Goal: Information Seeking & Learning: Learn about a topic

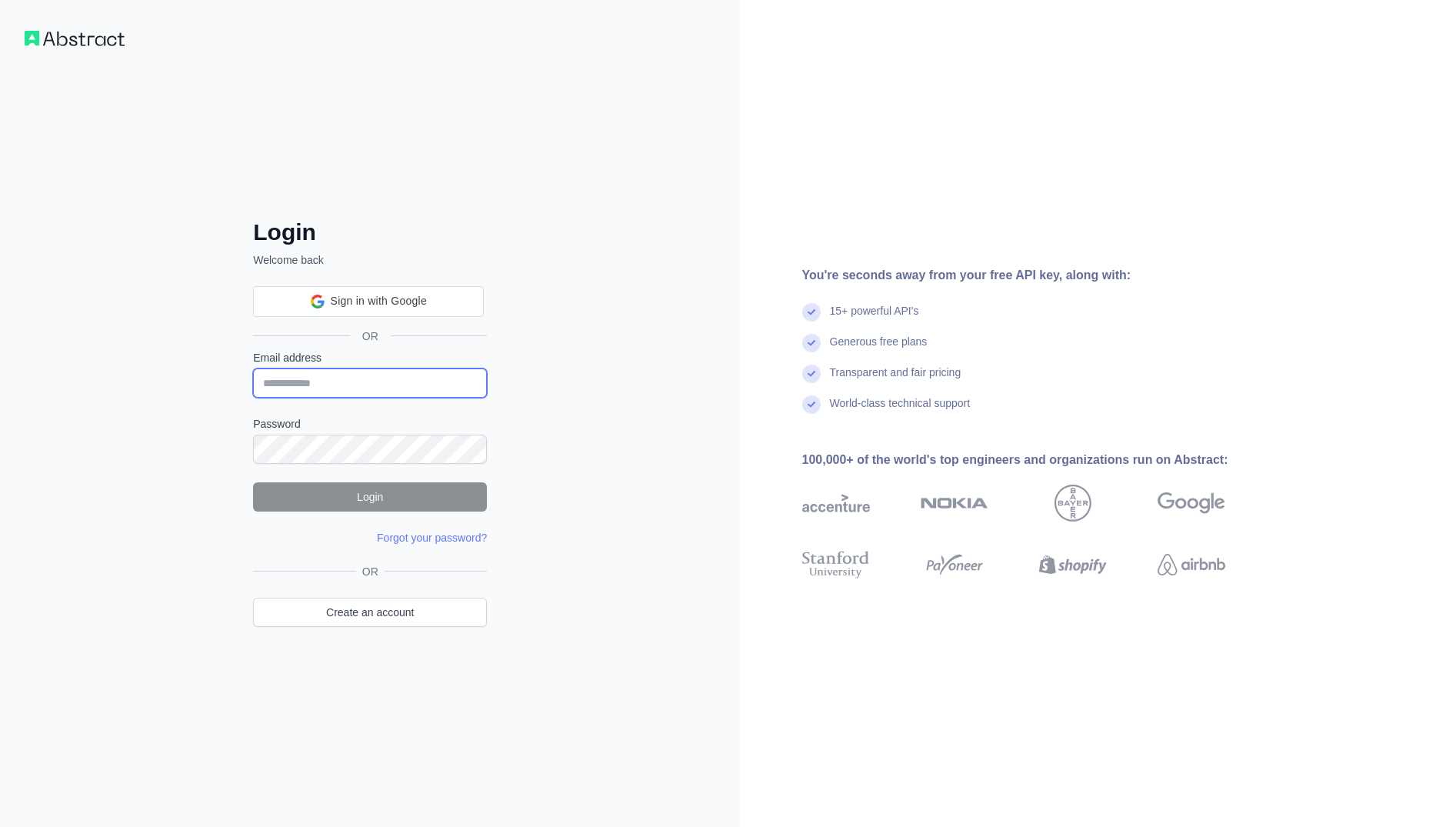
type input "**********"
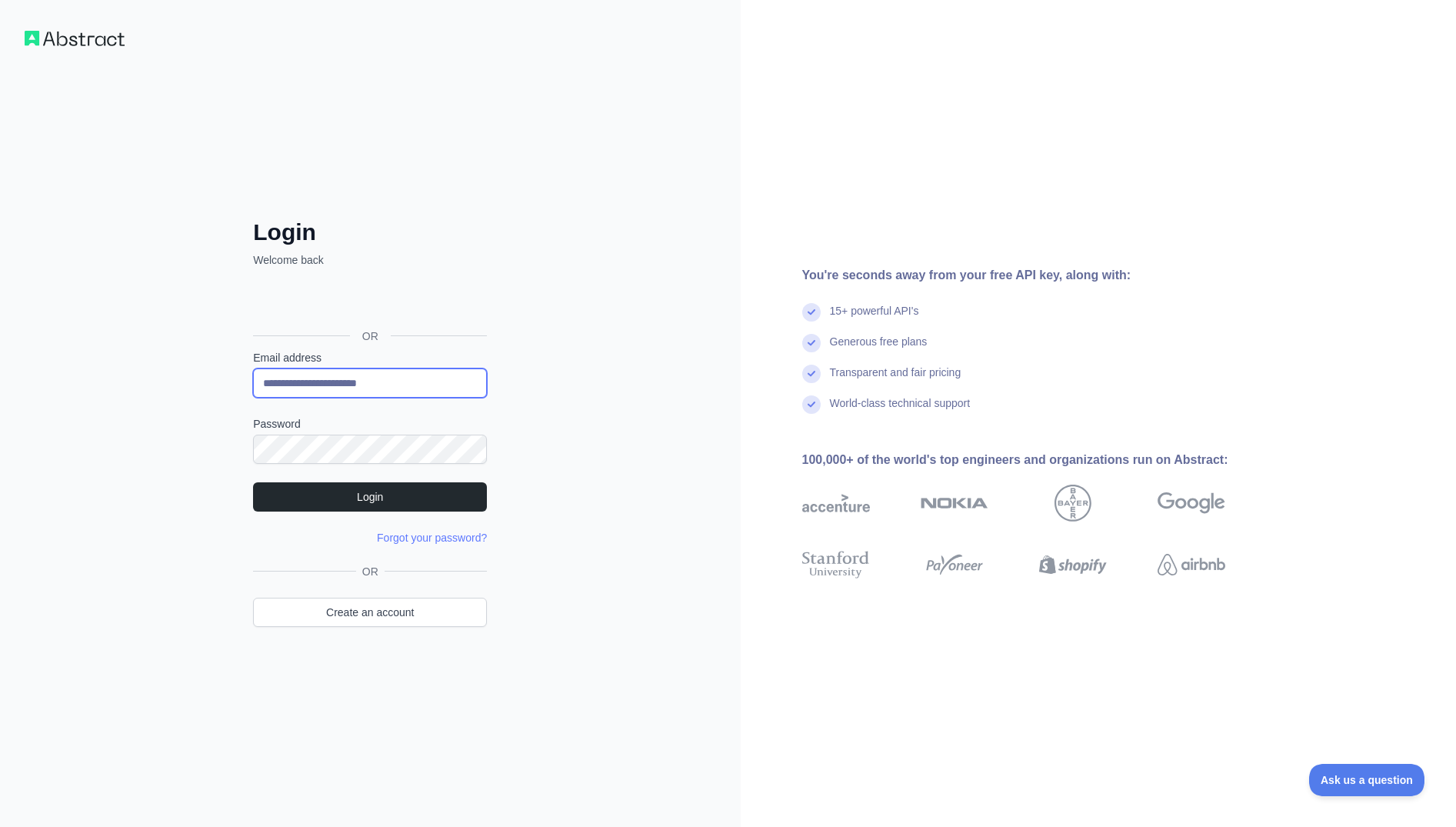
click at [253, 398] on div at bounding box center [253, 398] width 0 height 0
drag, startPoint x: 547, startPoint y: 340, endPoint x: 518, endPoint y: 329, distance: 31.0
click at [547, 340] on div "**********" at bounding box center [370, 414] width 740 height 827
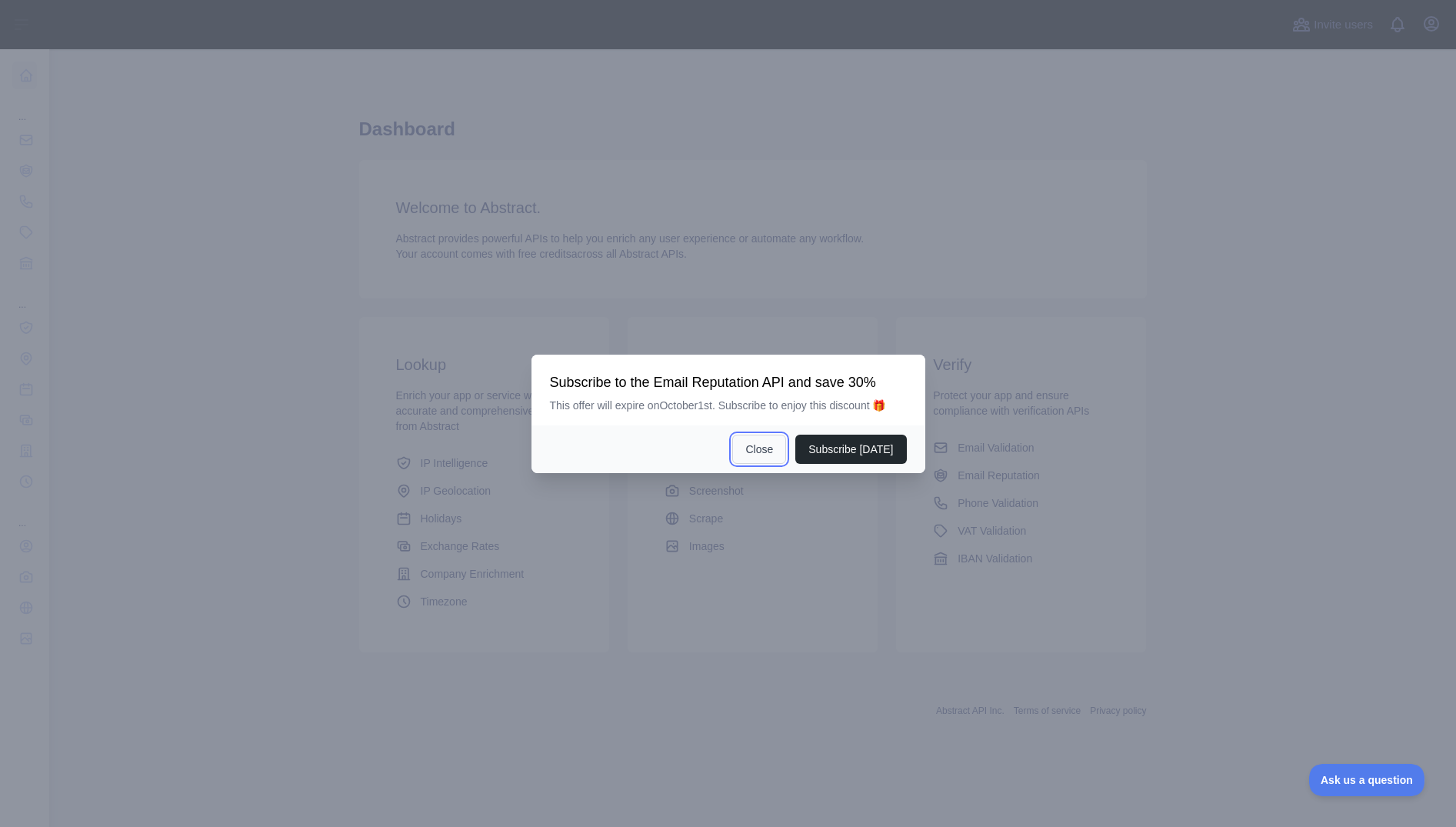
click at [756, 448] on button "Close" at bounding box center [758, 449] width 54 height 29
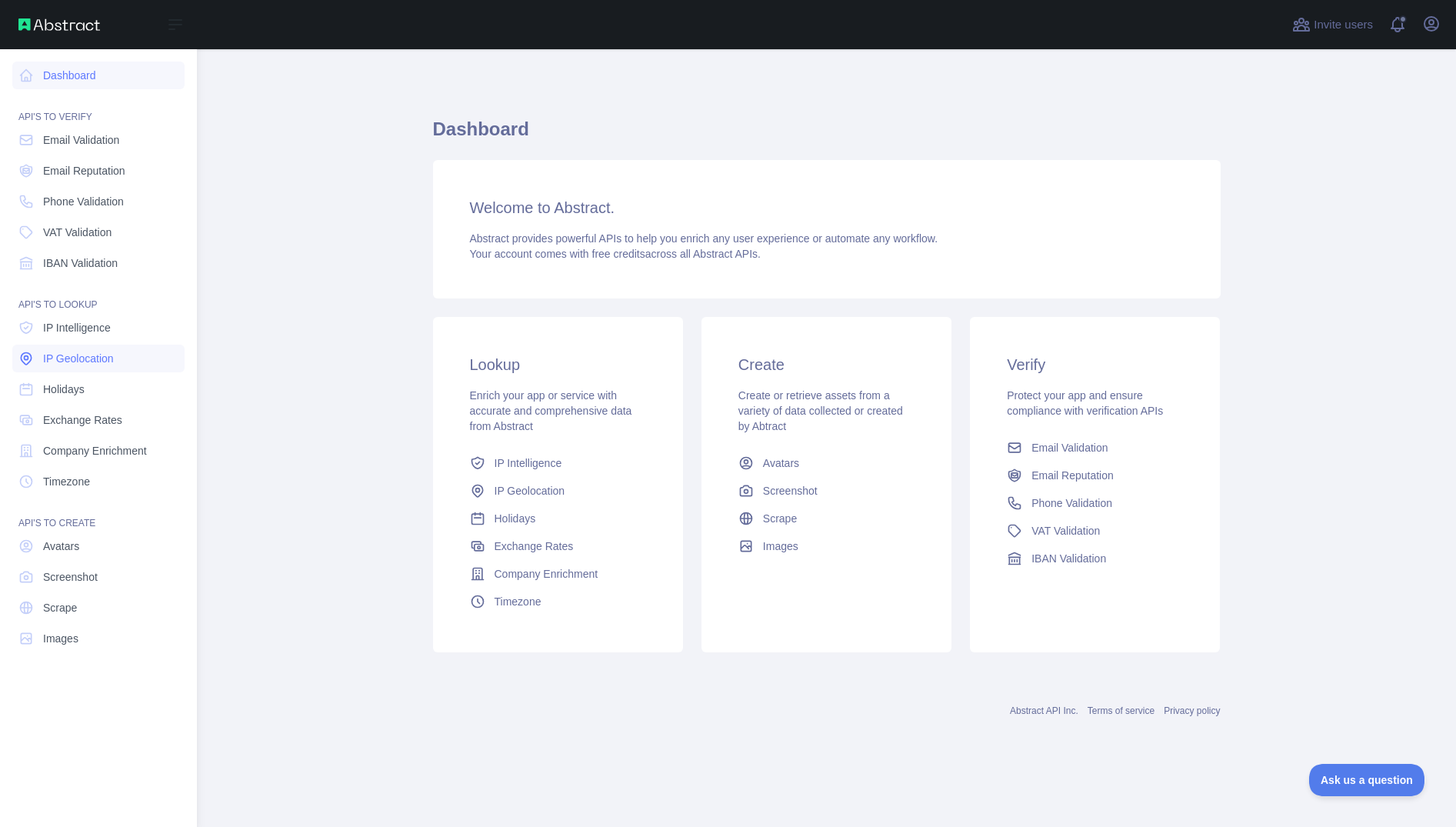
click at [90, 359] on span "IP Geolocation" at bounding box center [78, 359] width 71 height 16
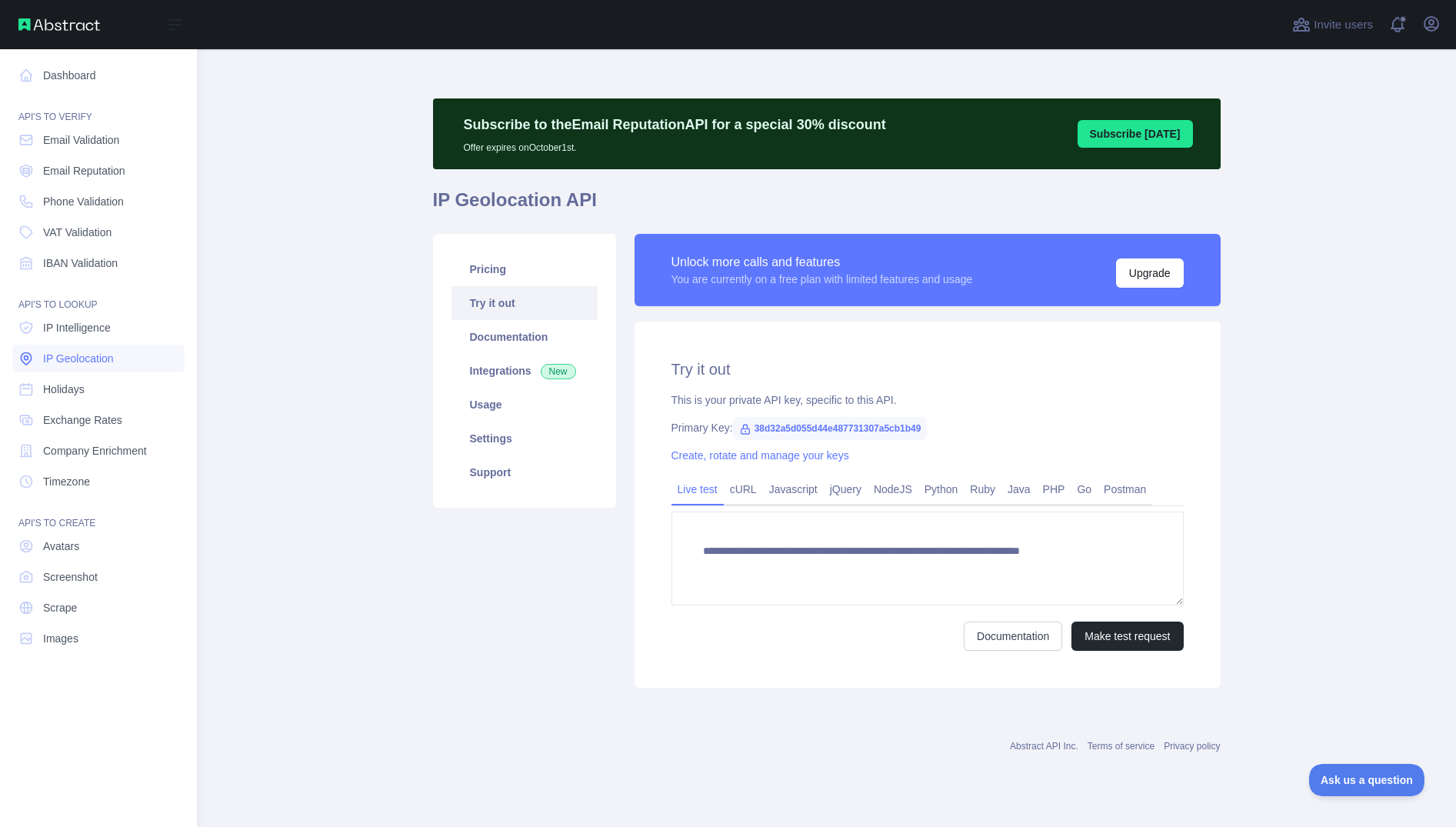
type textarea "**********"
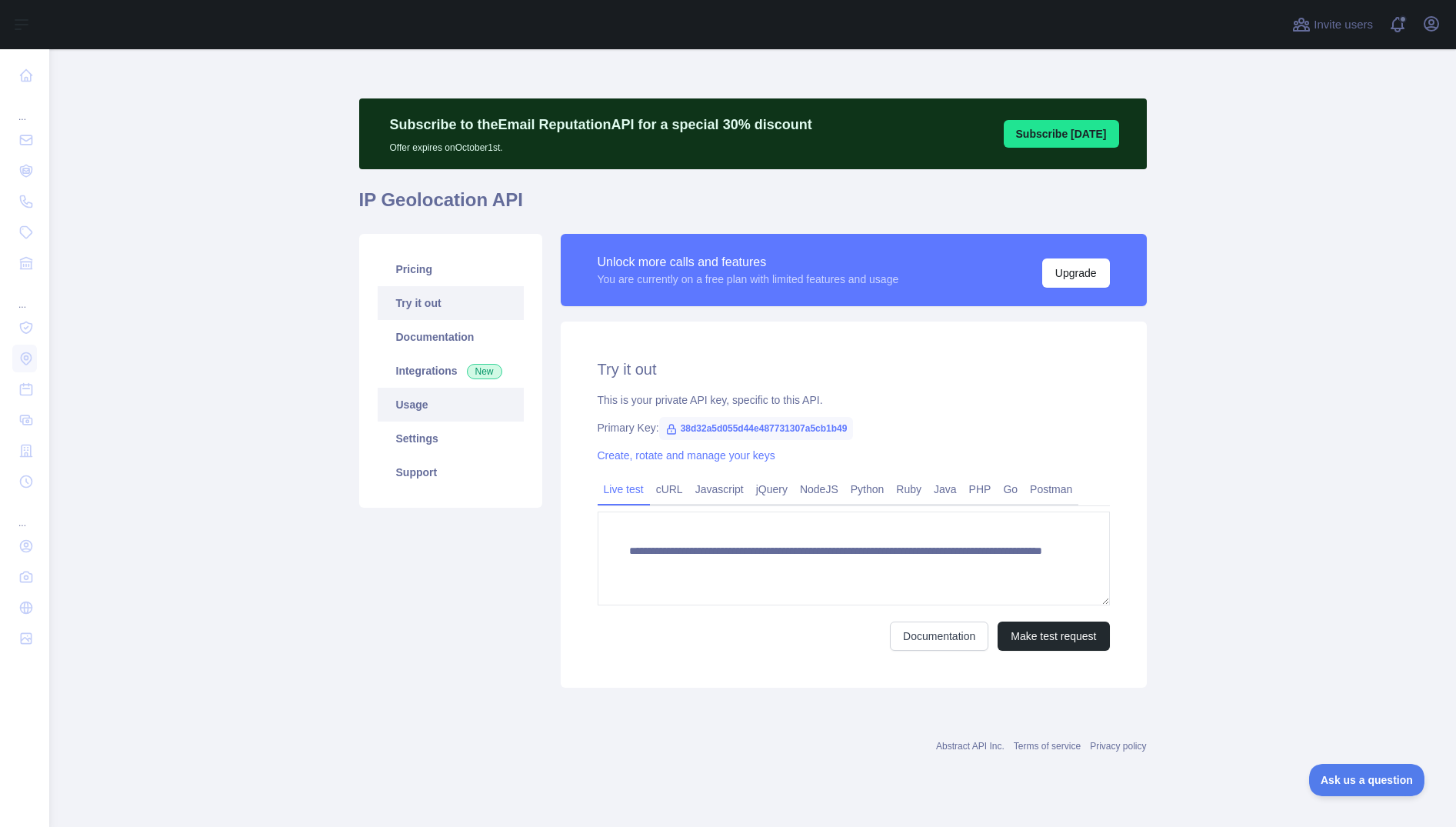
click at [424, 406] on link "Usage" at bounding box center [450, 404] width 146 height 34
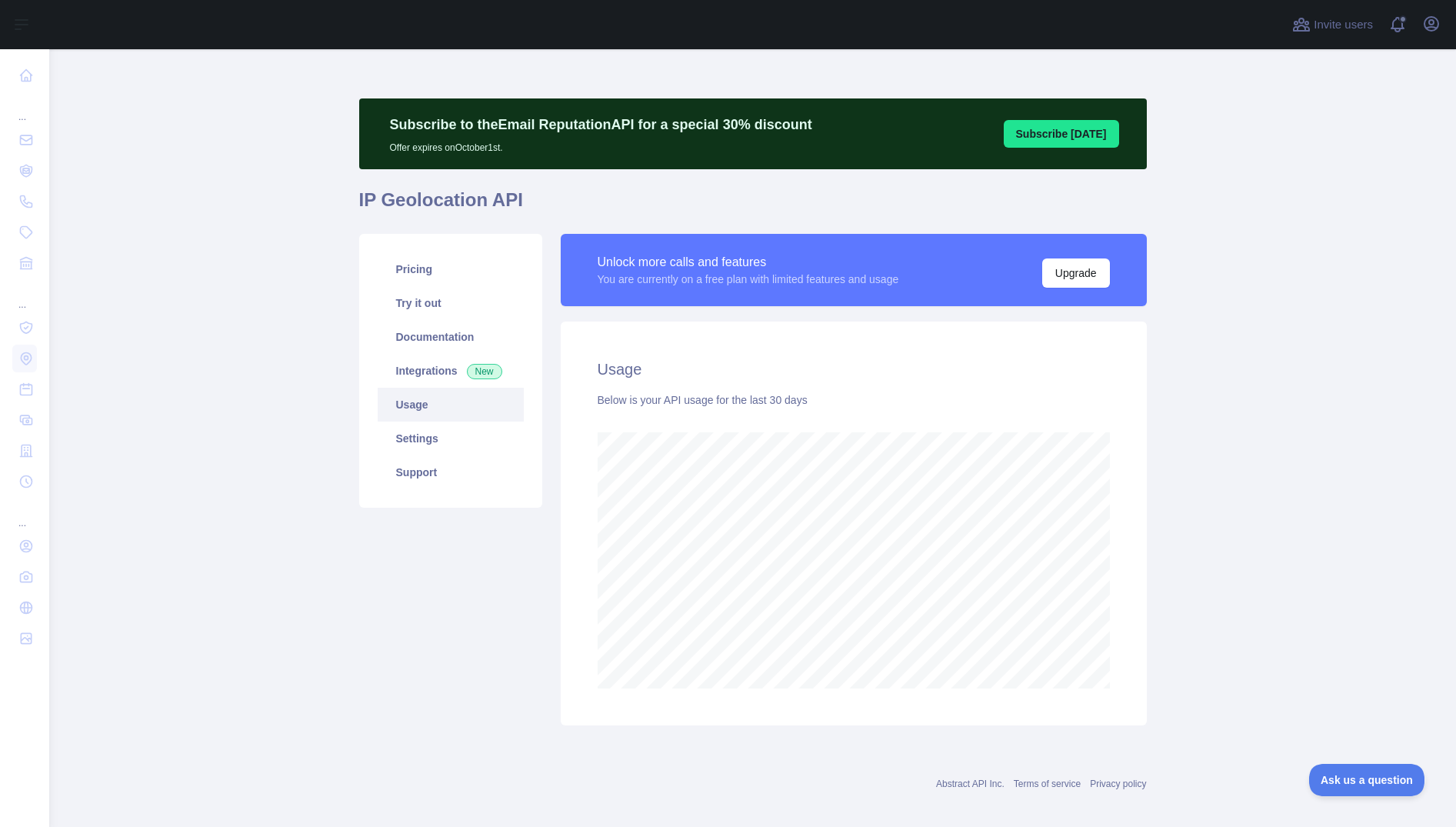
scroll to position [778, 1407]
click at [428, 268] on link "Pricing" at bounding box center [450, 268] width 146 height 34
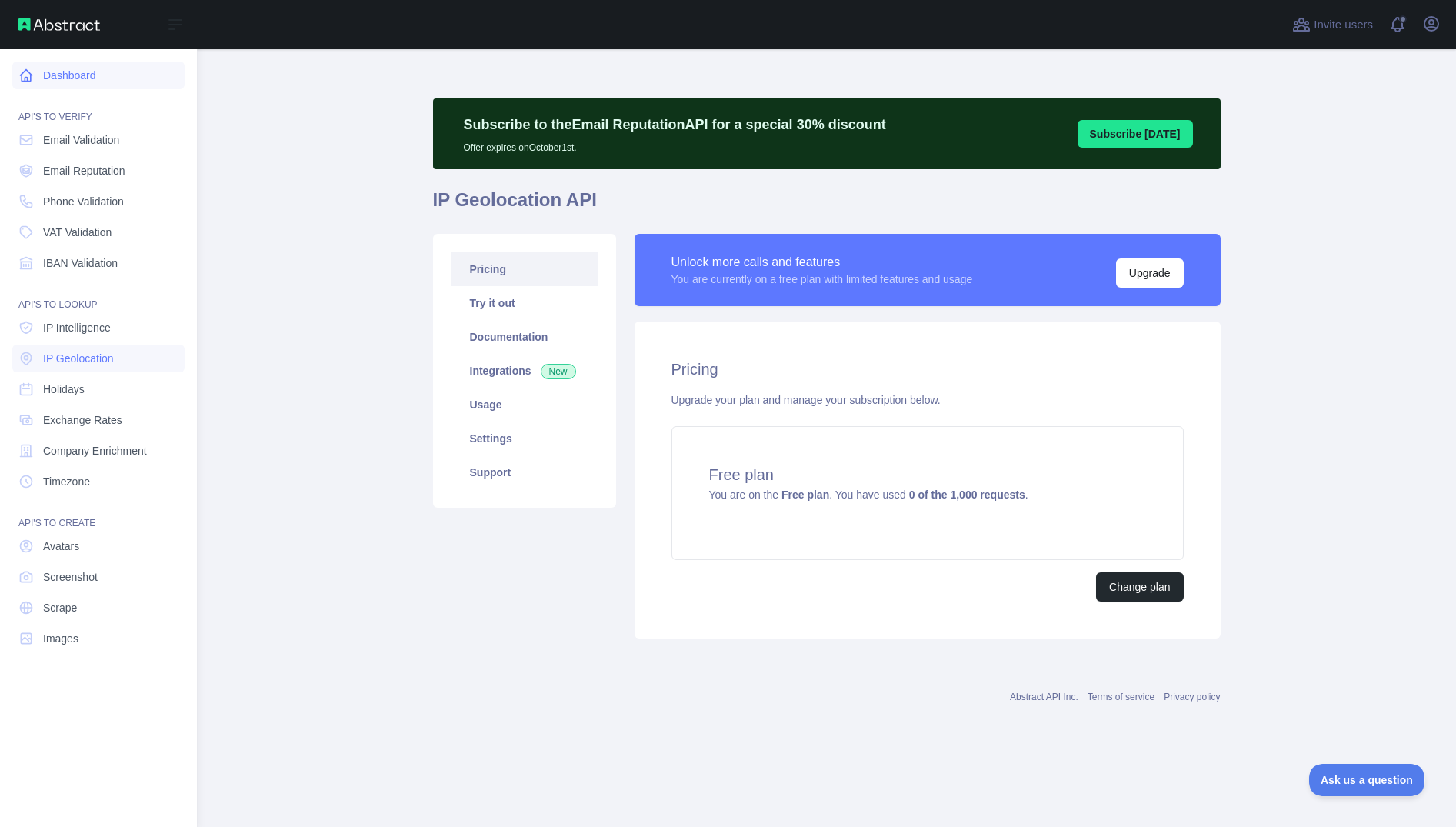
click at [91, 76] on link "Dashboard" at bounding box center [98, 75] width 172 height 27
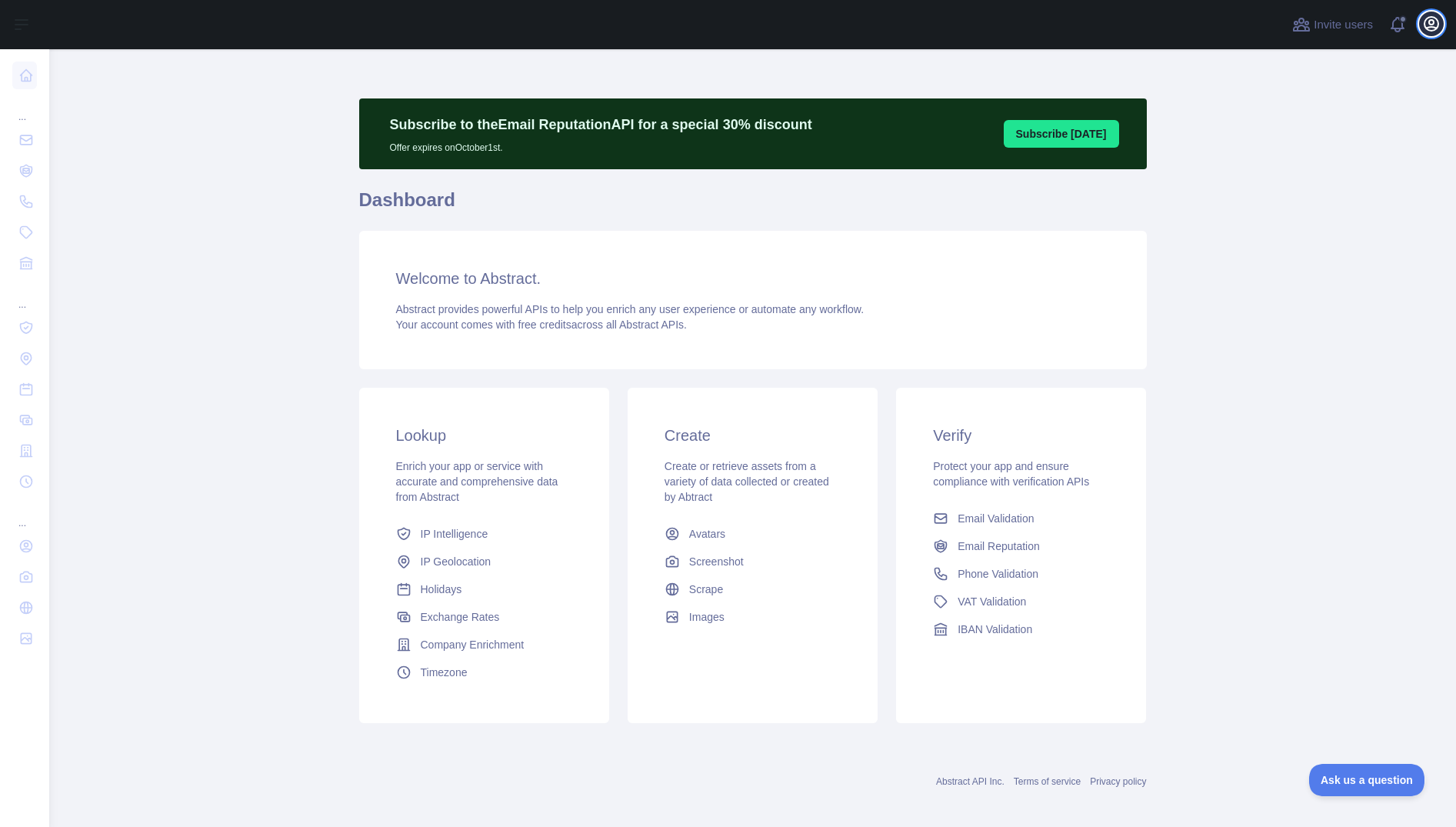
click at [1435, 20] on icon "button" at bounding box center [1432, 24] width 19 height 19
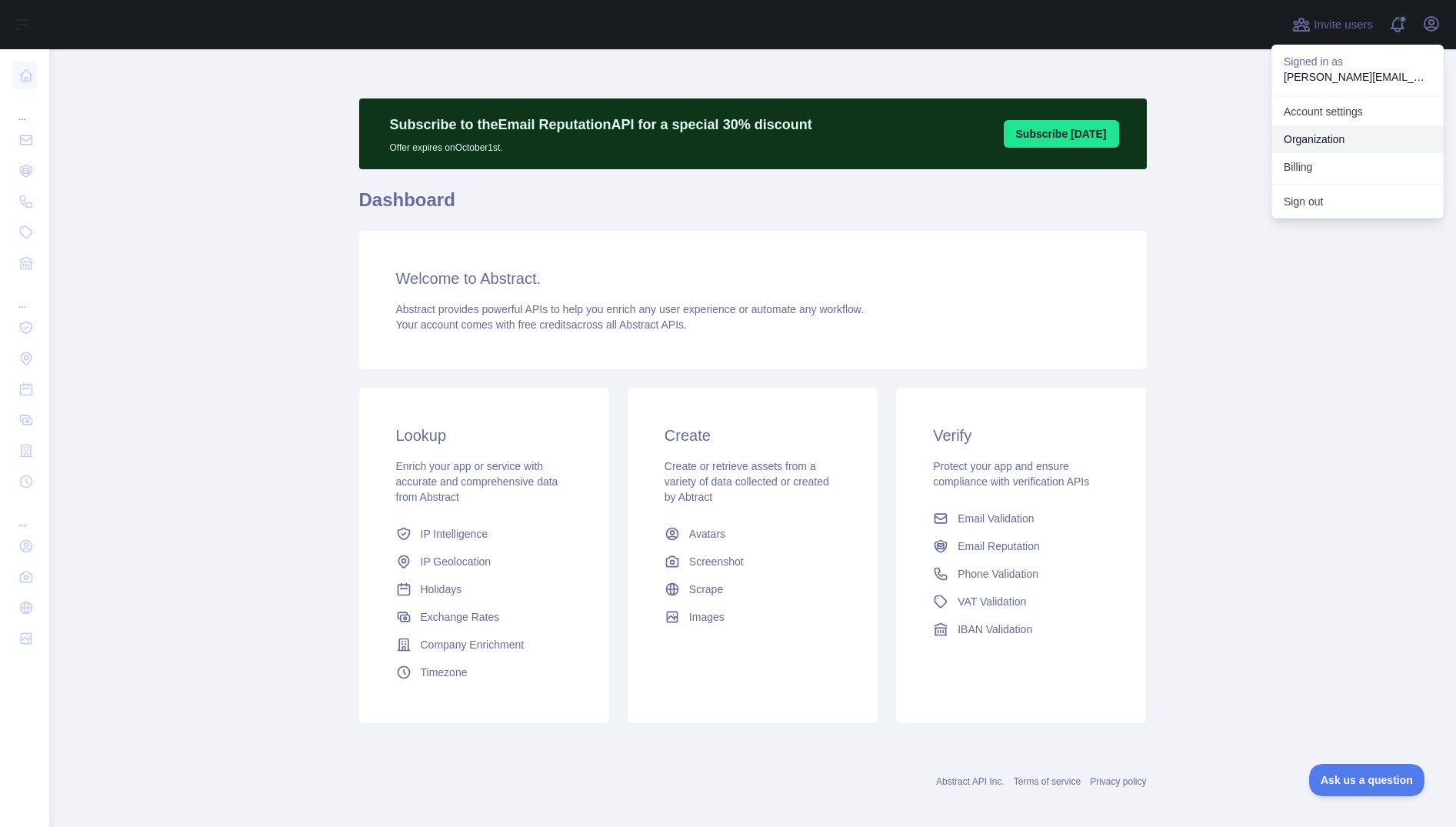
click at [1330, 133] on link "Organization" at bounding box center [1358, 139] width 172 height 27
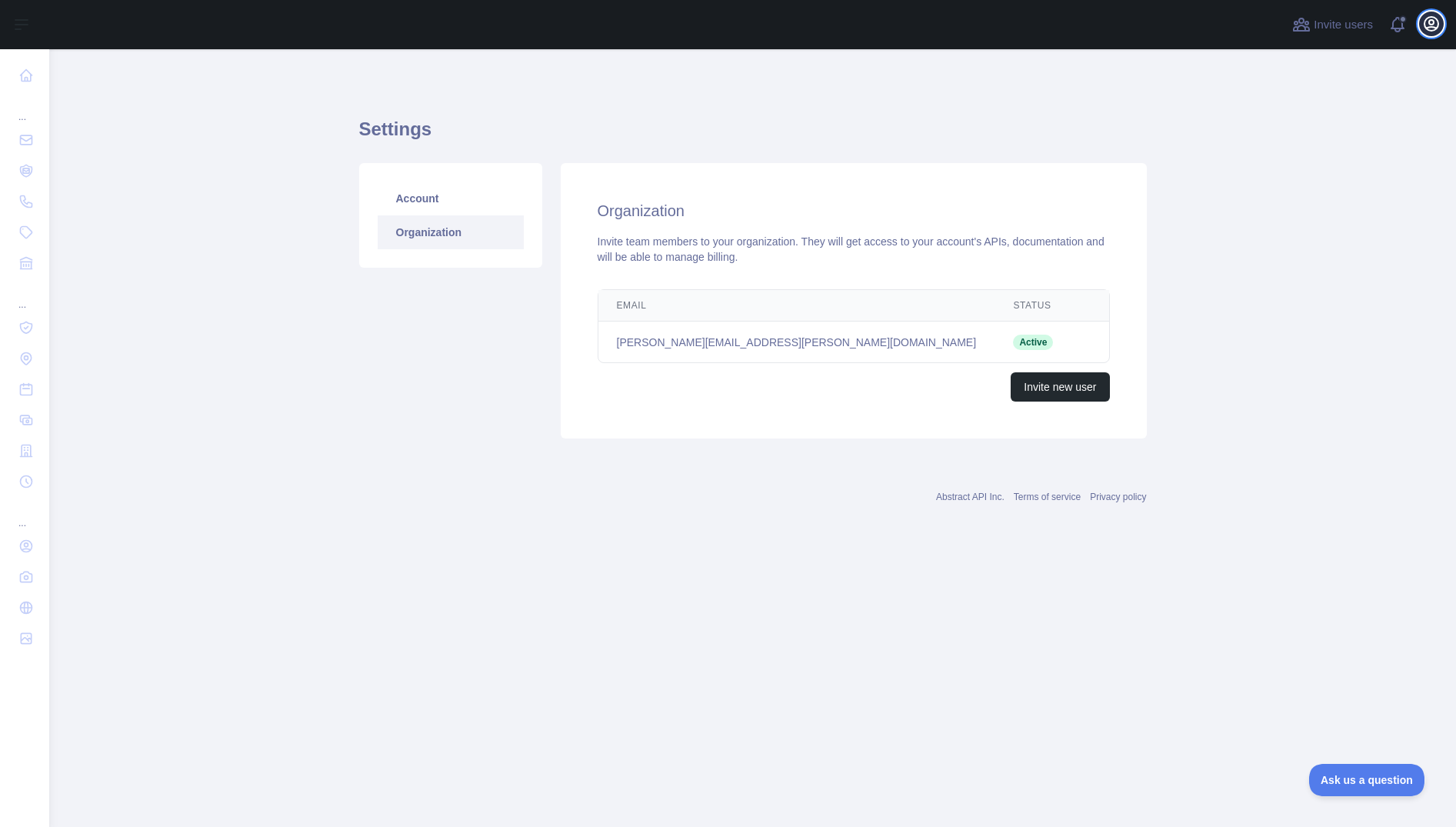
click at [1437, 29] on icon "button" at bounding box center [1432, 24] width 19 height 19
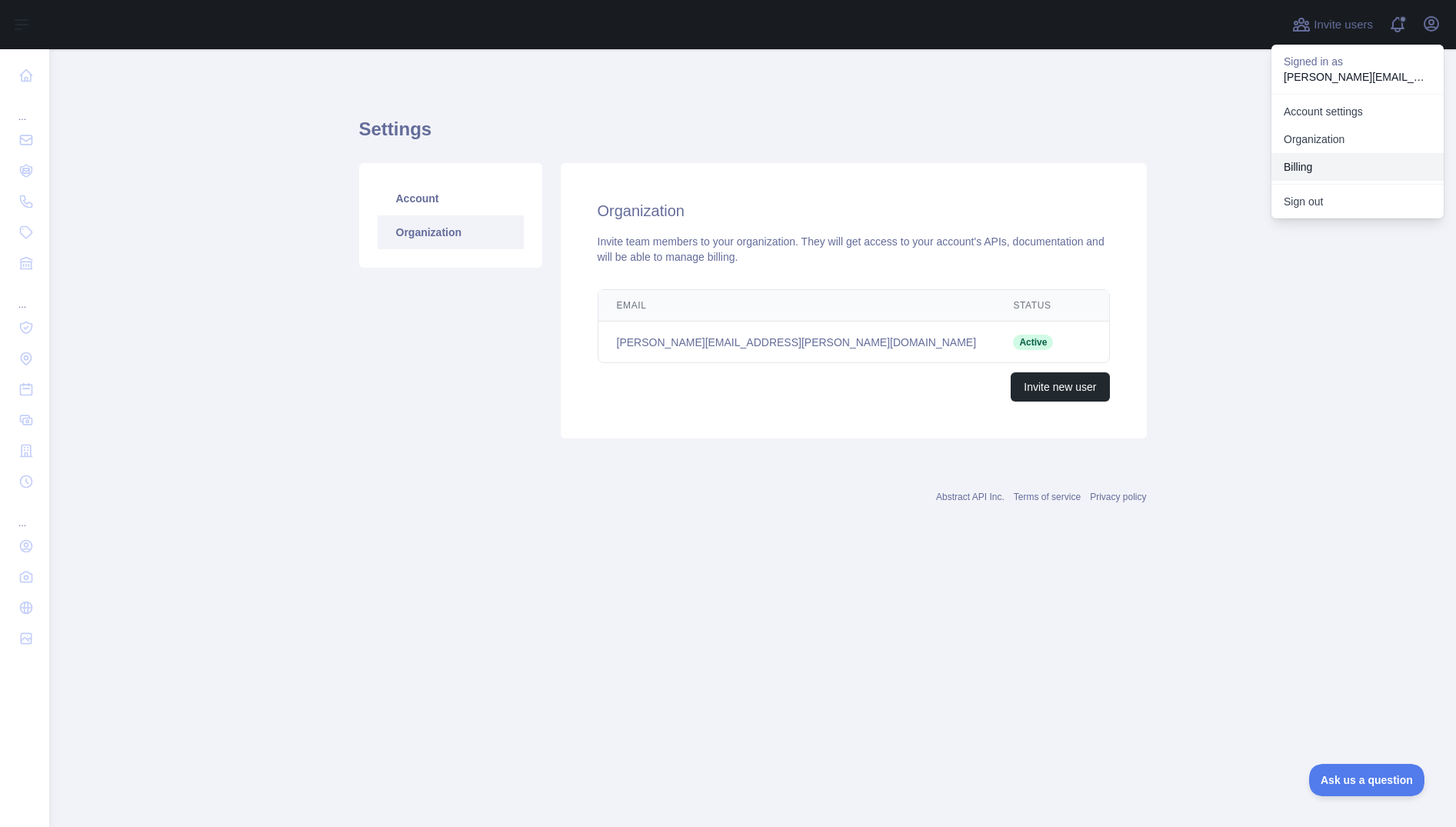
click at [1305, 165] on button "Billing" at bounding box center [1358, 166] width 172 height 27
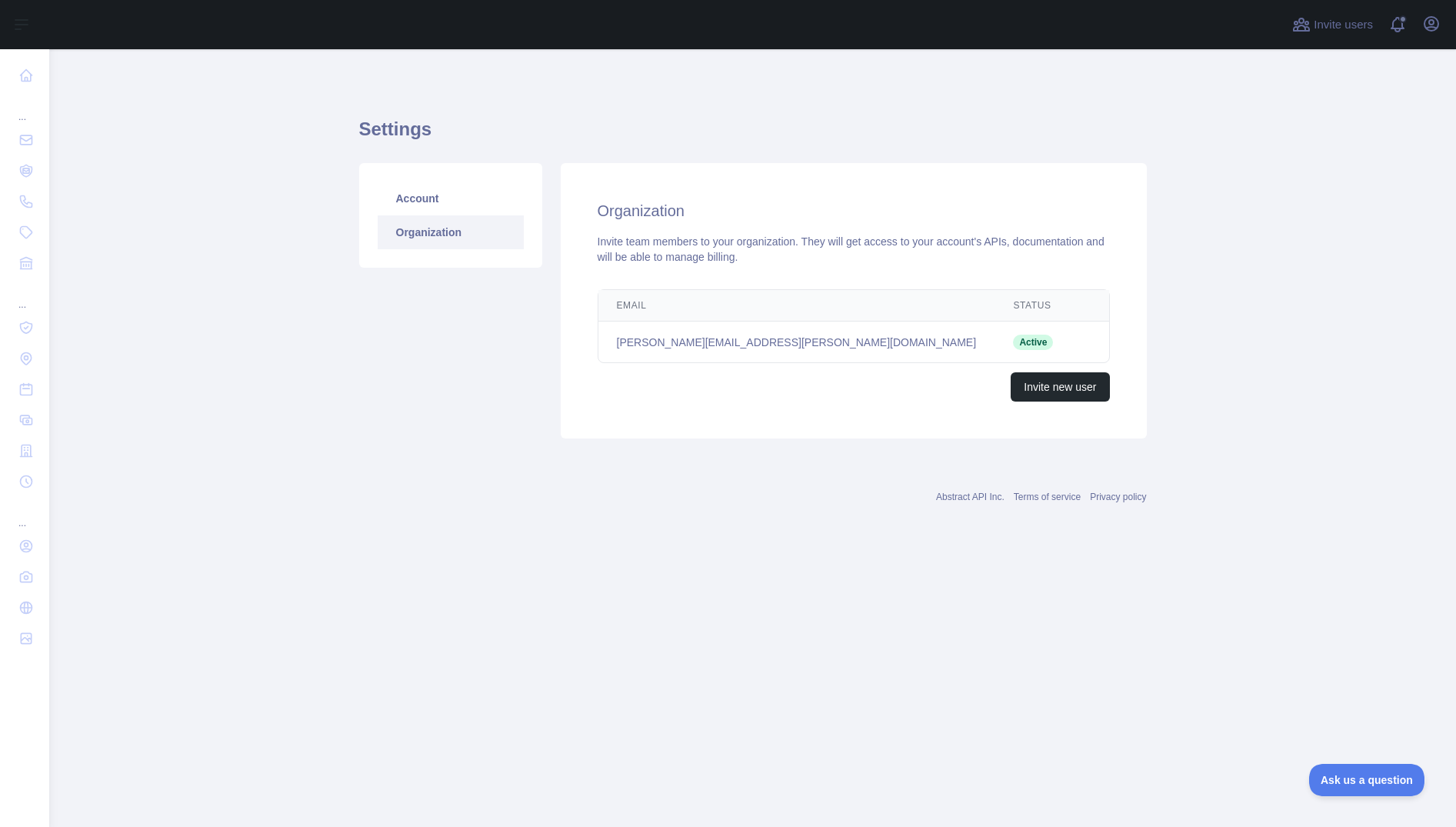
click at [1299, 248] on main "Settings Account Organization Organization Invite team members to your organiza…" at bounding box center [752, 438] width 1407 height 778
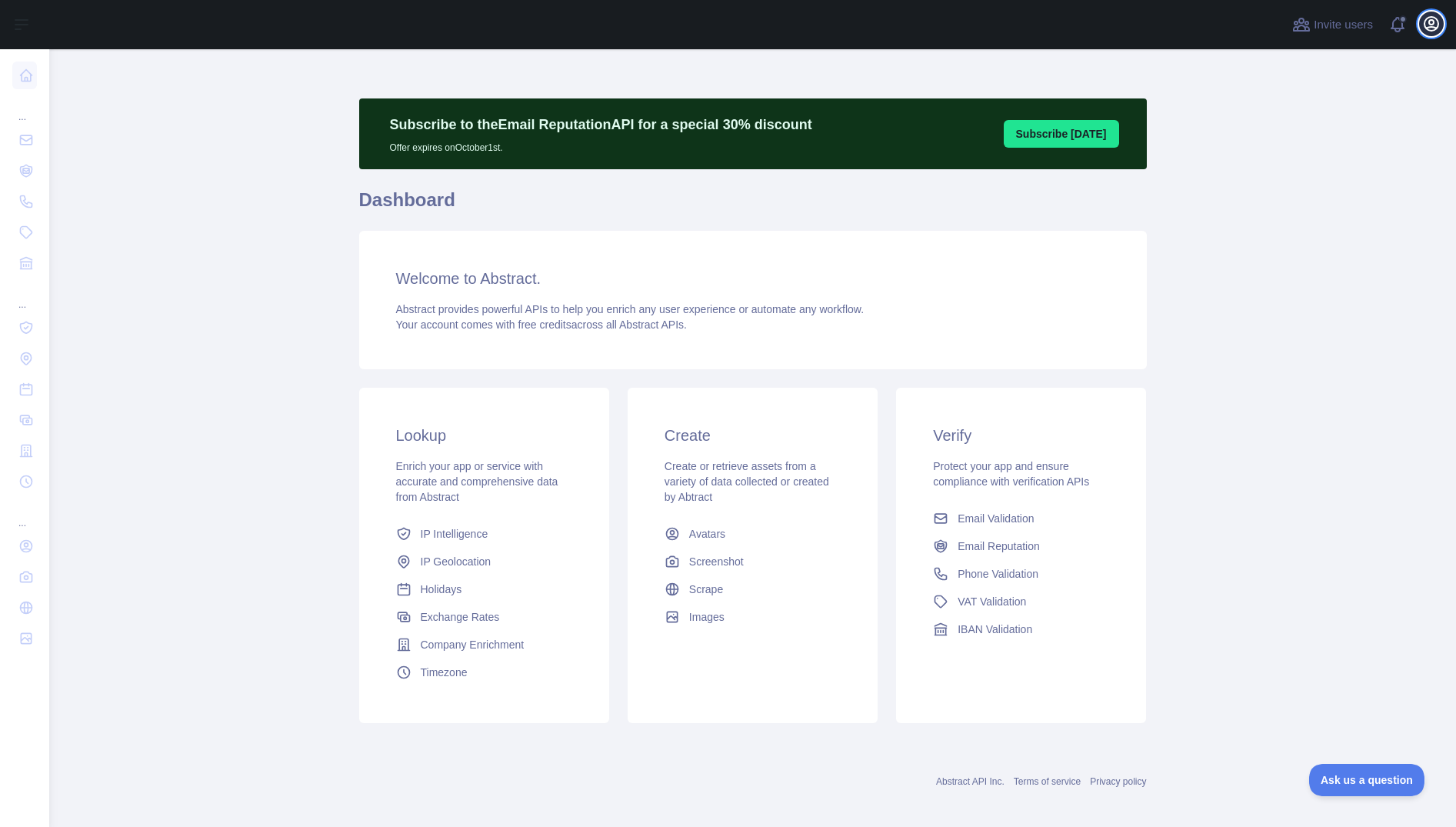
click at [1426, 29] on icon "button" at bounding box center [1432, 24] width 19 height 19
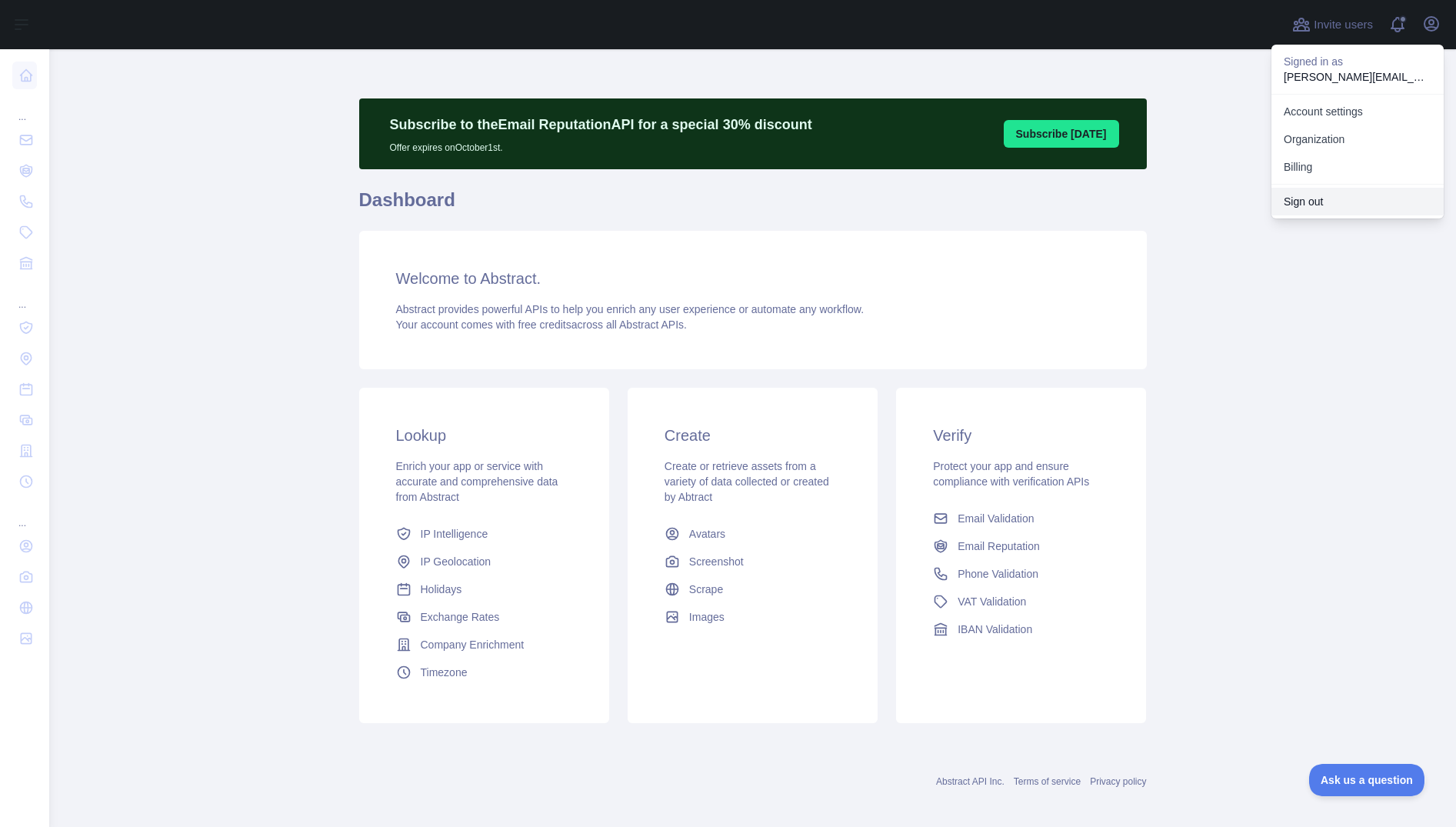
click at [1328, 204] on button "Sign out" at bounding box center [1358, 201] width 172 height 27
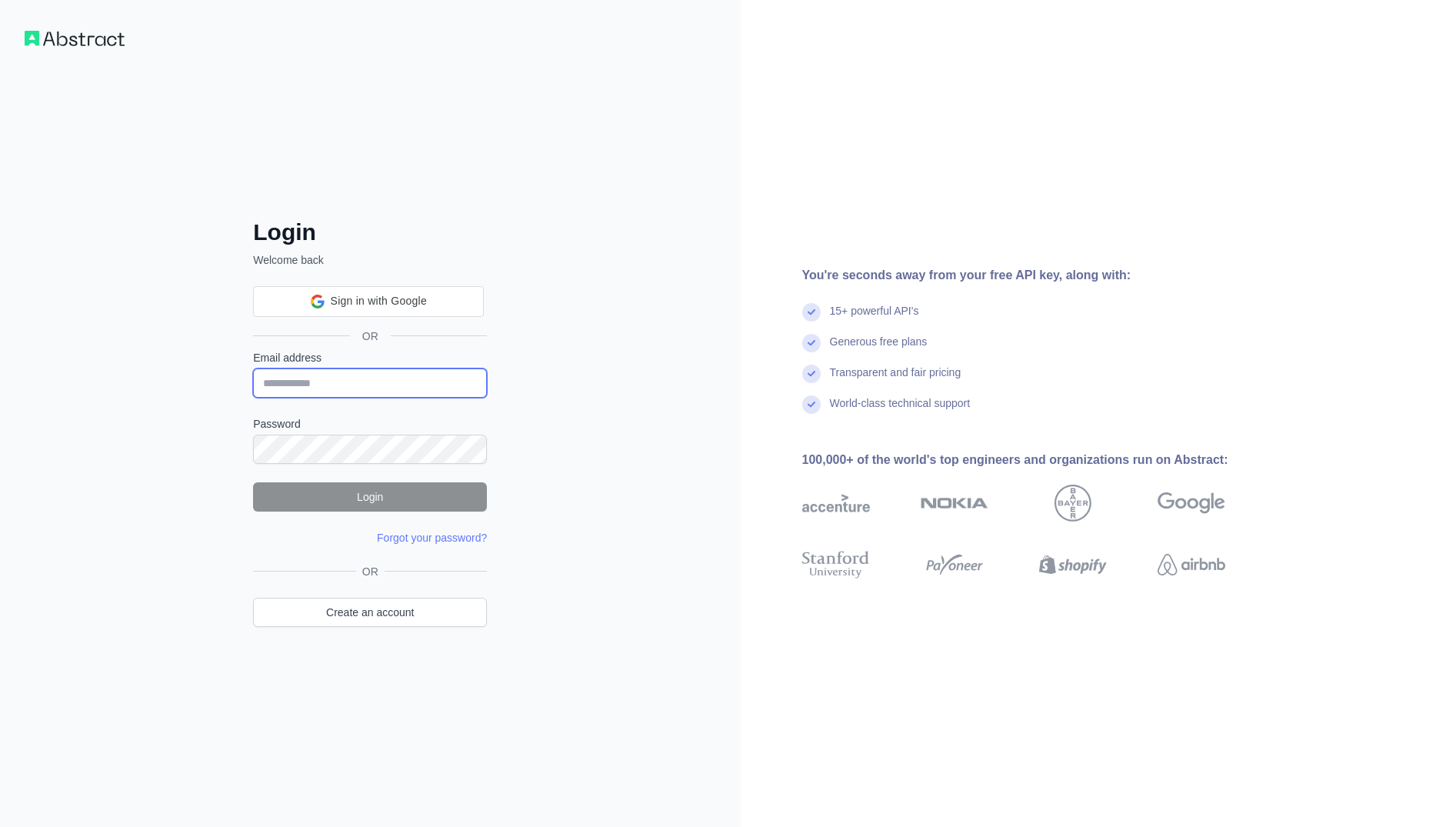
type input "**********"
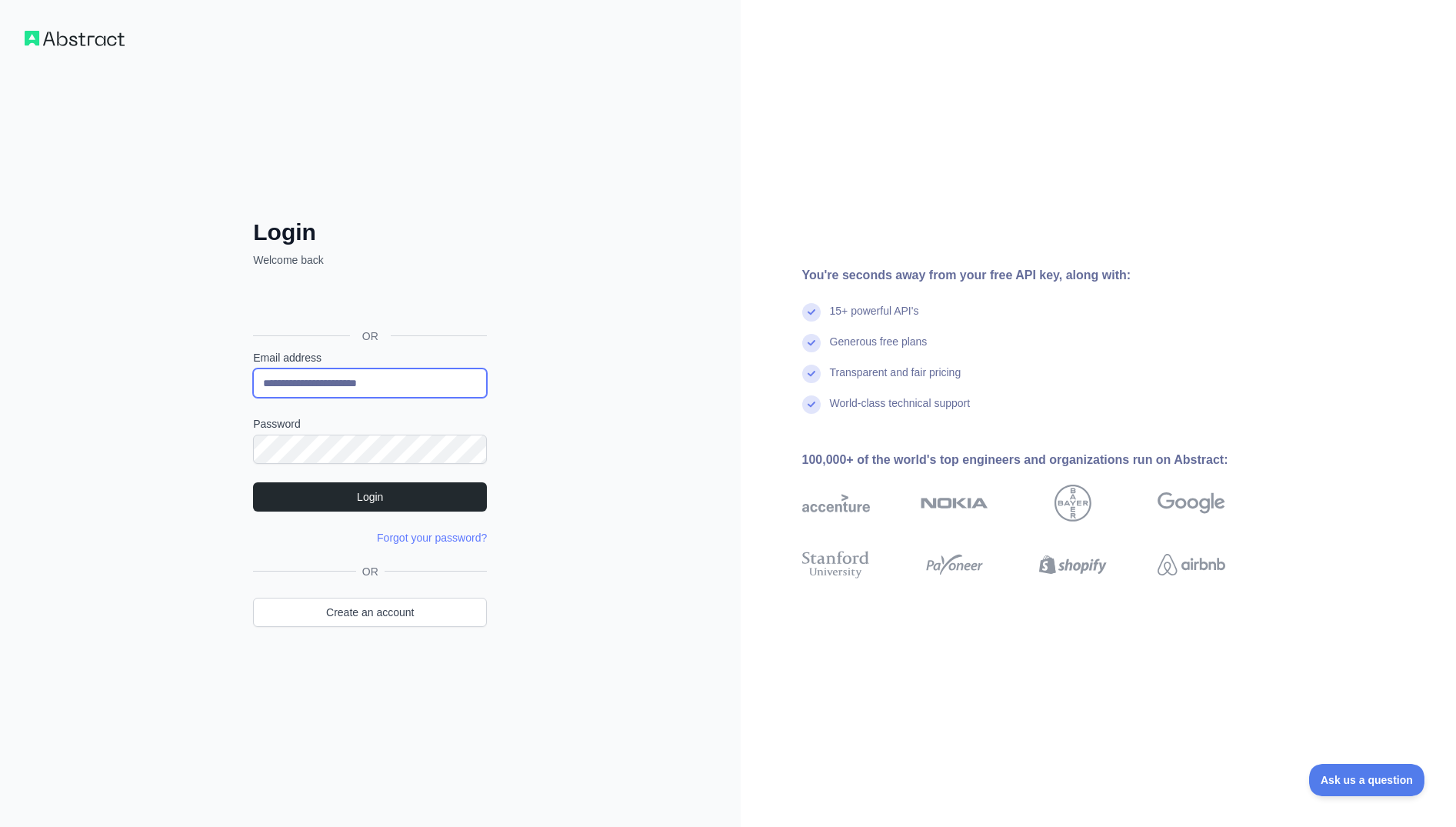
click at [253, 398] on div at bounding box center [253, 398] width 0 height 0
click at [539, 476] on div "**********" at bounding box center [370, 414] width 740 height 827
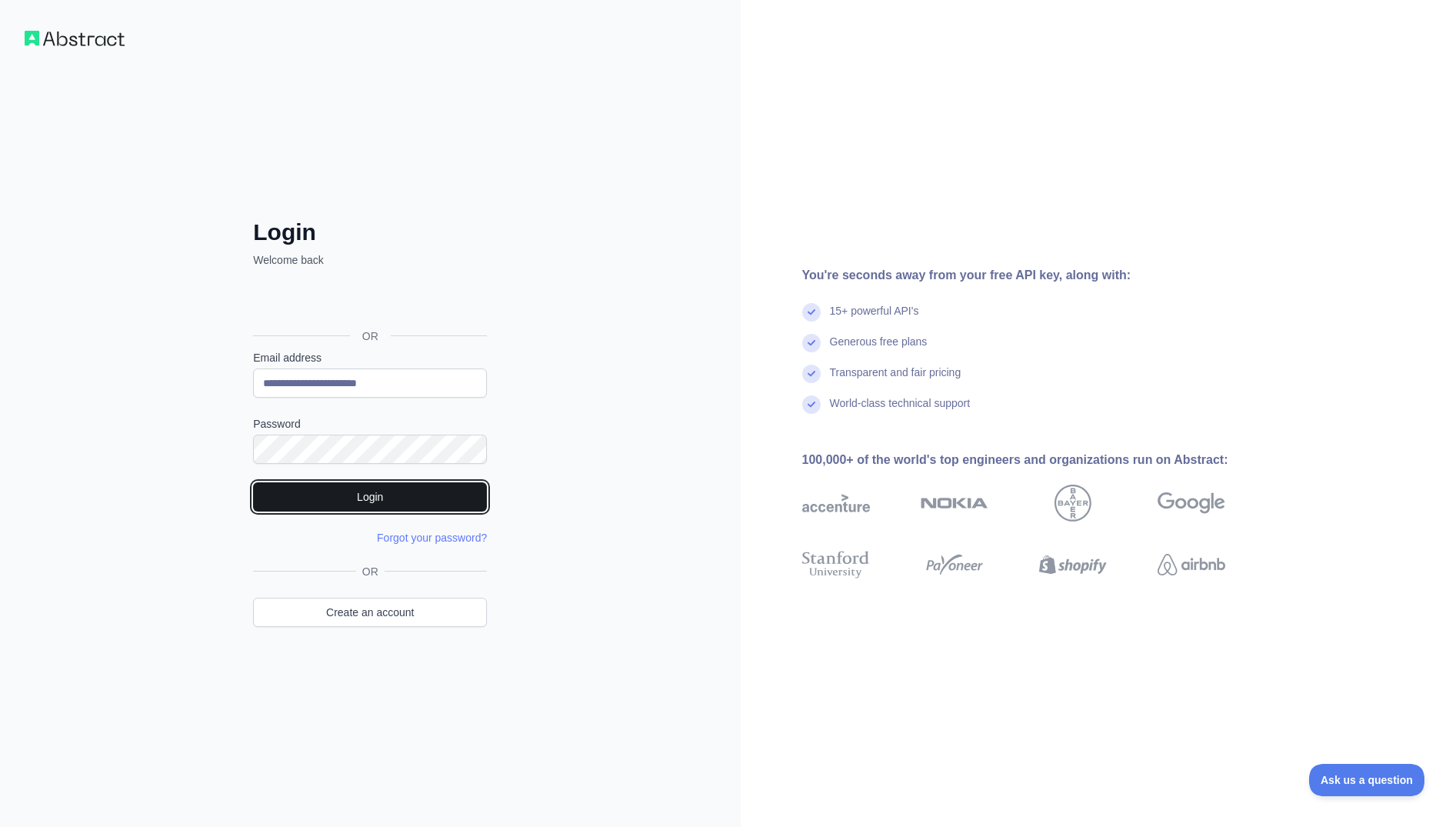
click at [426, 501] on button "Login" at bounding box center [370, 496] width 234 height 29
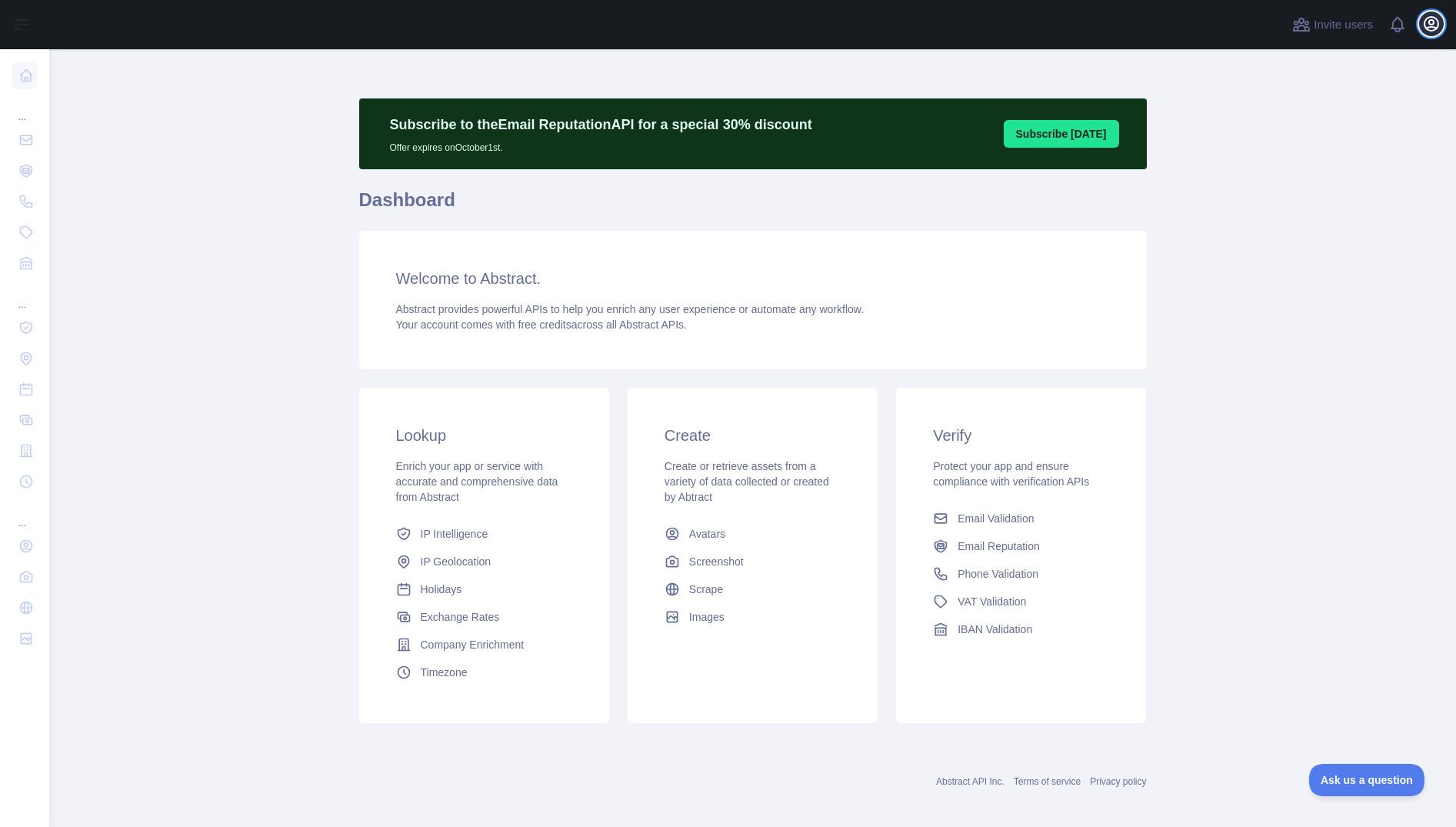
click at [1429, 27] on icon "button" at bounding box center [1432, 24] width 14 height 14
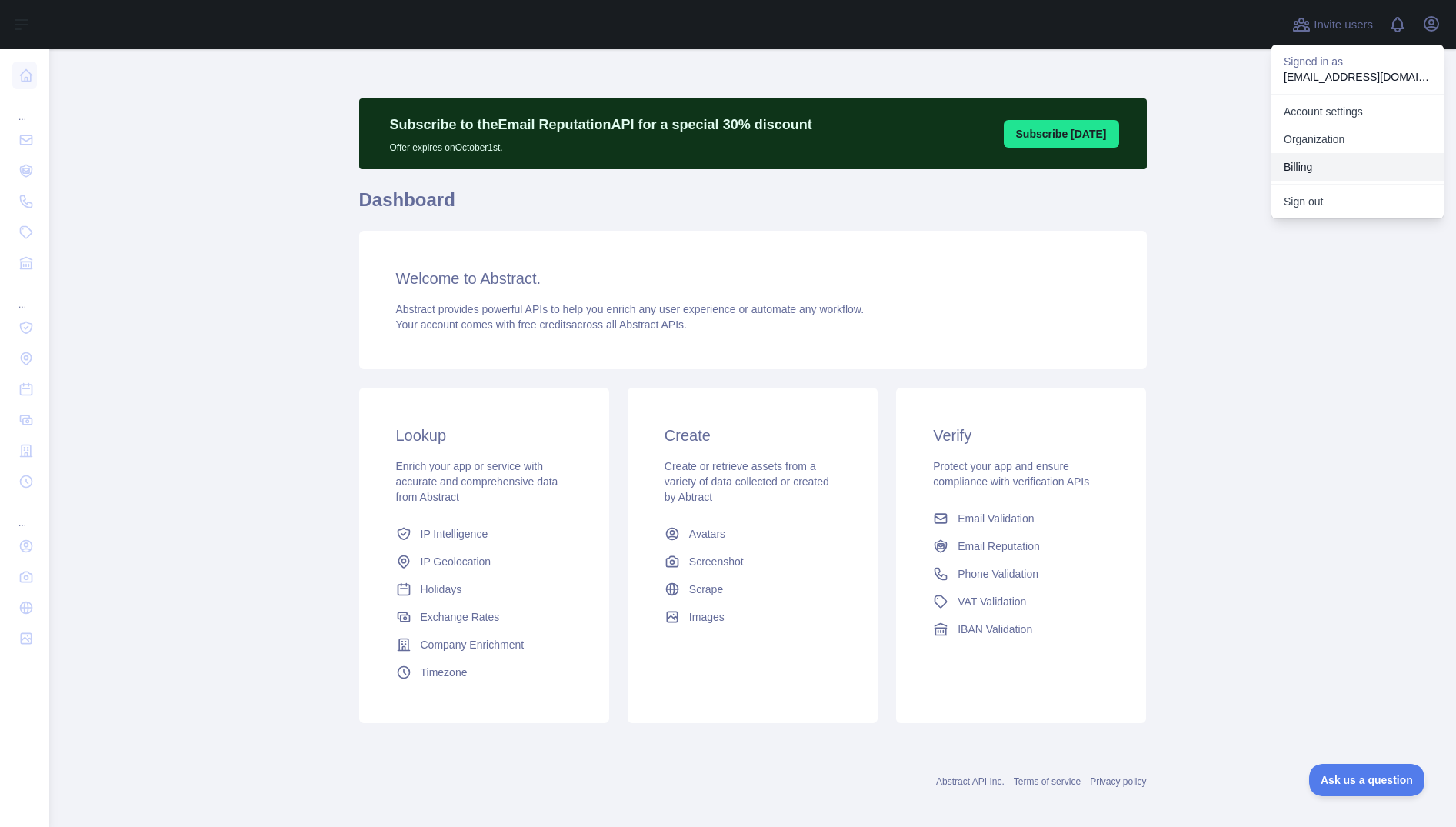
click at [1310, 170] on button "Billing" at bounding box center [1358, 166] width 172 height 27
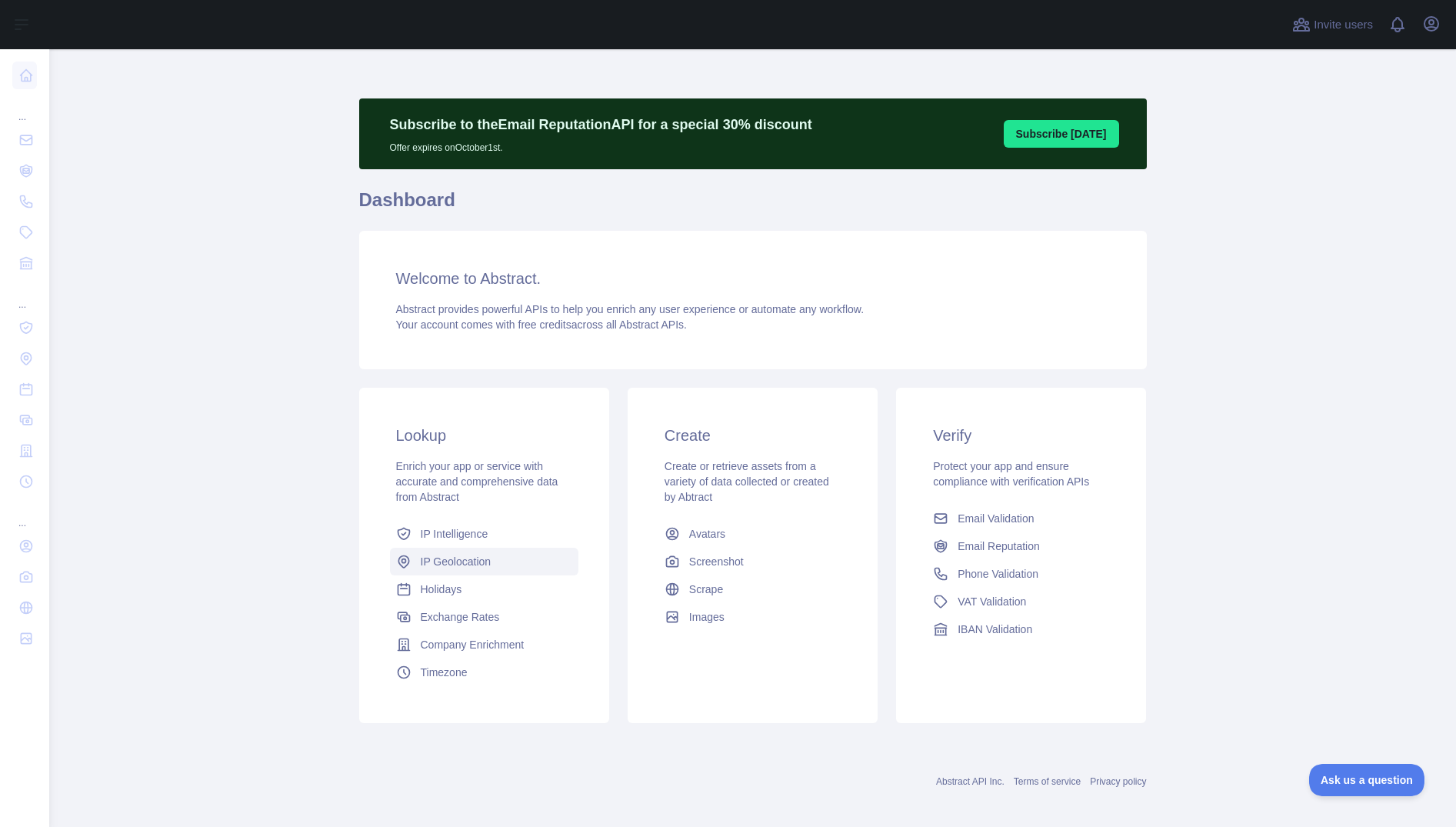
click at [446, 559] on span "IP Geolocation" at bounding box center [456, 562] width 71 height 16
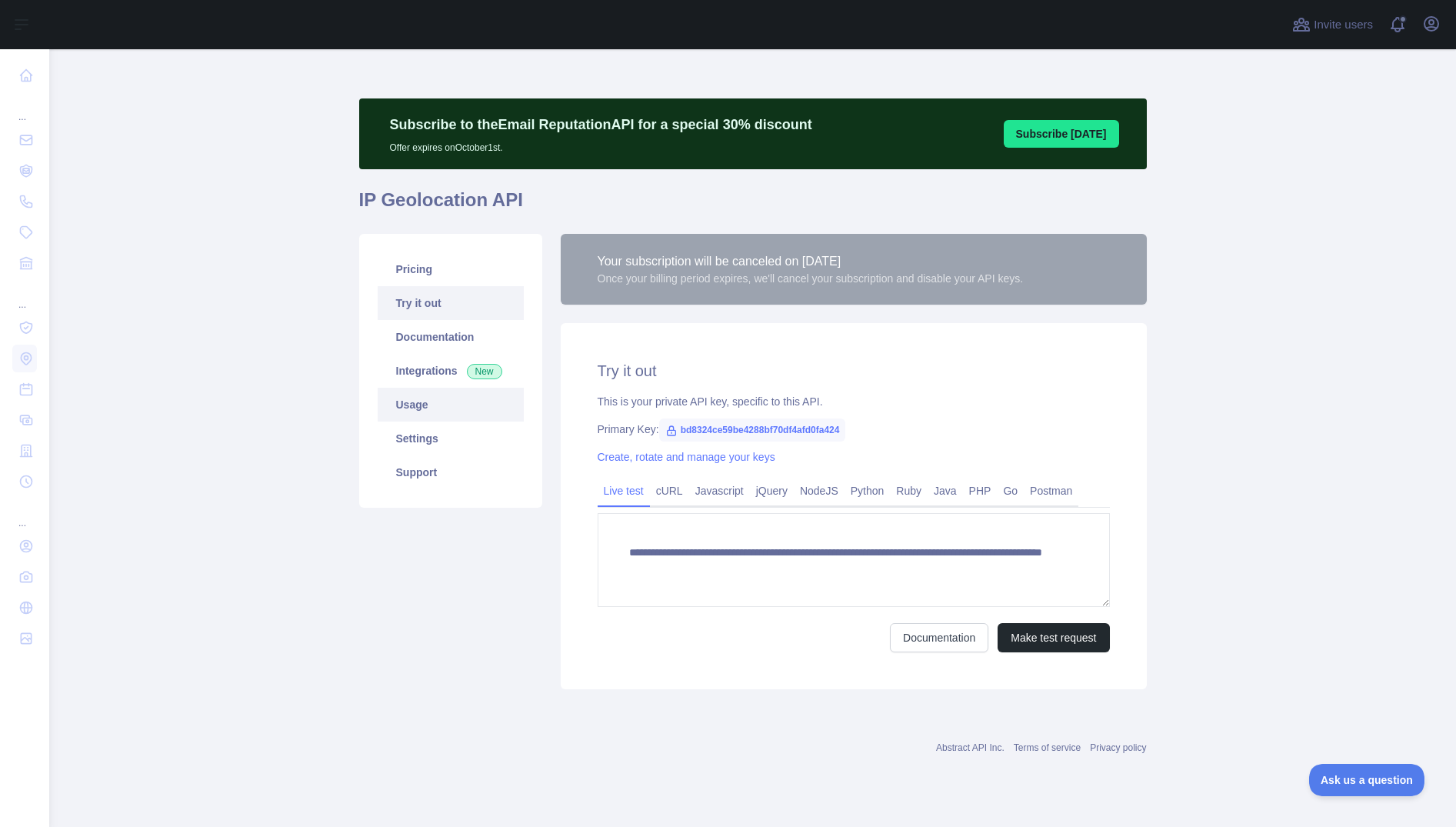
click at [408, 410] on link "Usage" at bounding box center [450, 404] width 146 height 34
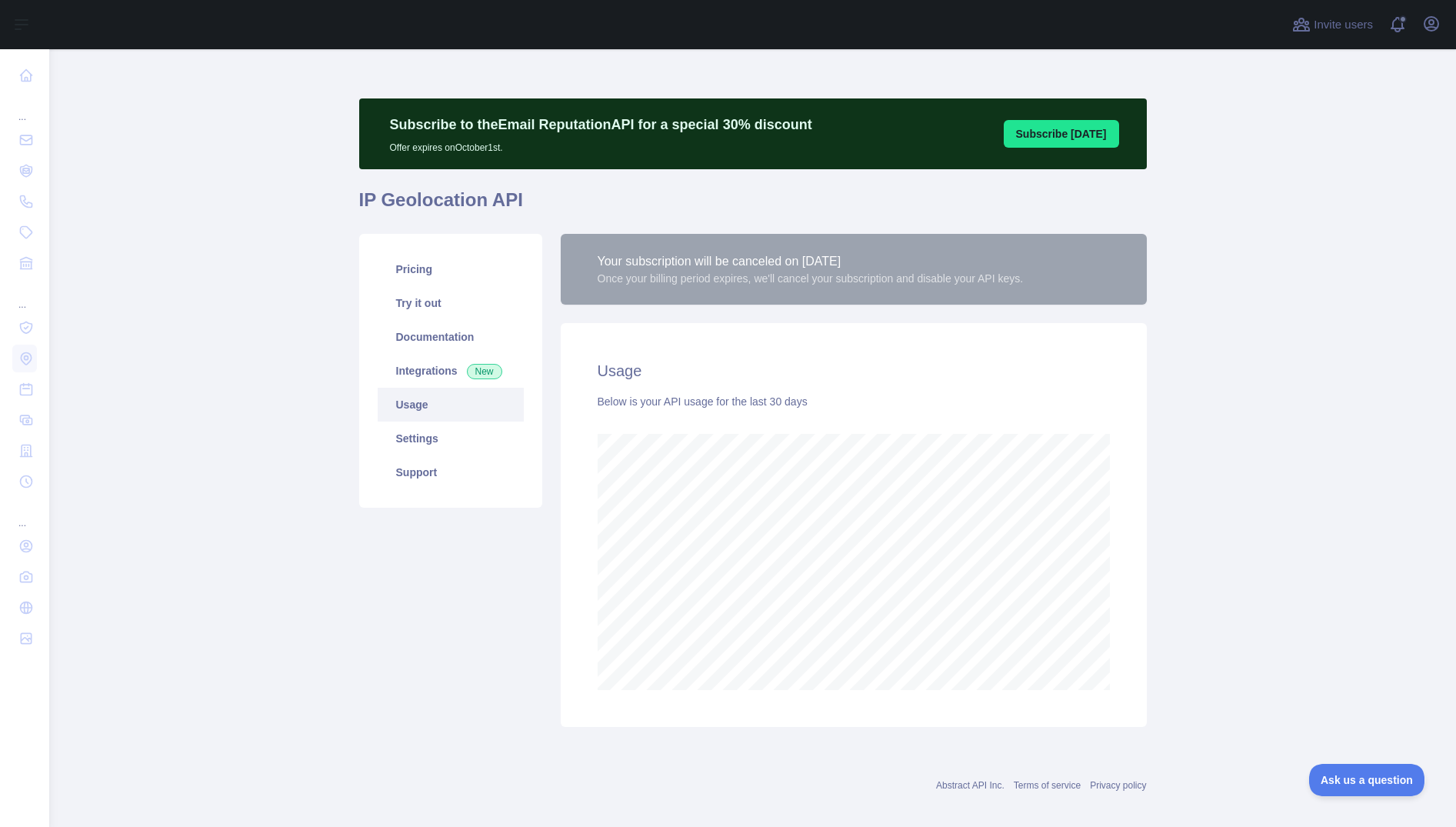
scroll to position [778, 1407]
